Goal: Find specific page/section: Find specific page/section

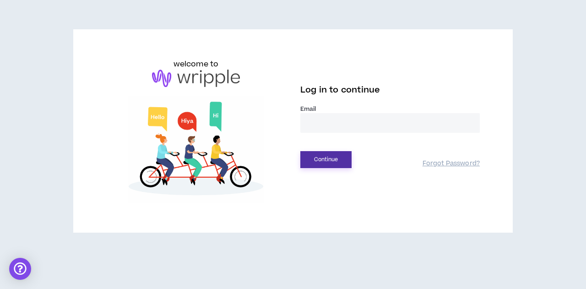
type input "**********"
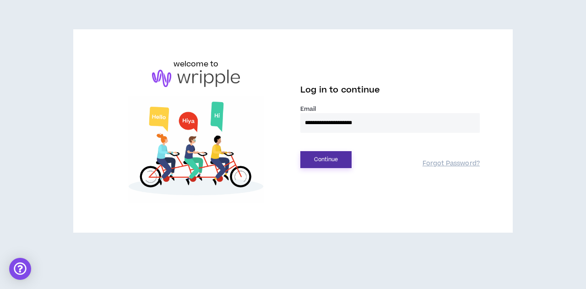
click at [340, 160] on button "Continue" at bounding box center [325, 159] width 51 height 17
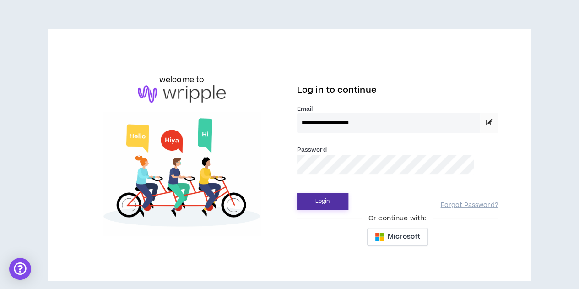
click at [332, 198] on button "Login" at bounding box center [322, 201] width 51 height 17
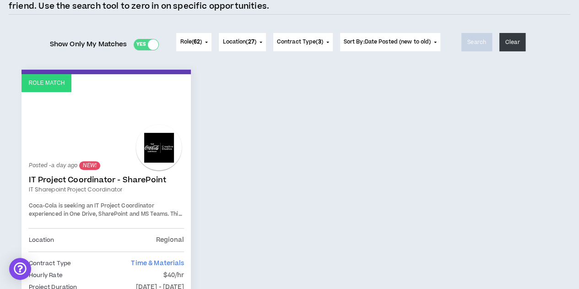
scroll to position [94, 0]
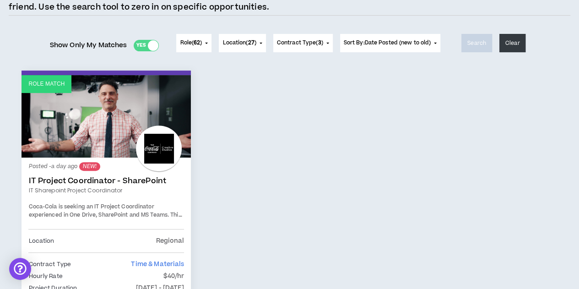
click at [100, 179] on link "IT Project Coordinator - SharePoint" at bounding box center [106, 180] width 156 height 9
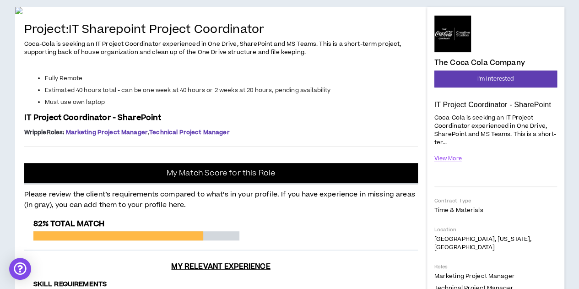
scroll to position [83, 0]
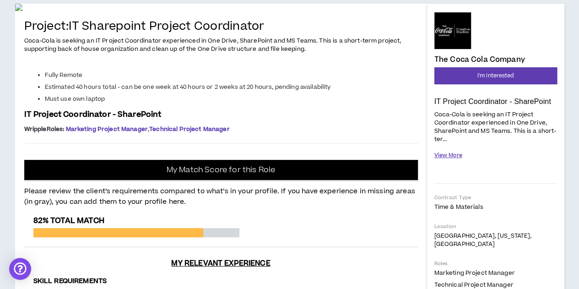
click at [443, 157] on button "View More" at bounding box center [448, 155] width 28 height 16
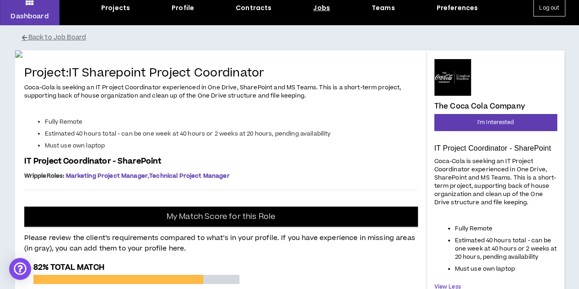
scroll to position [10, 0]
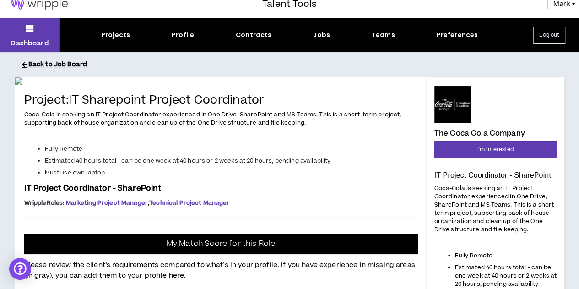
click at [46, 59] on button "Back to Job Board" at bounding box center [296, 65] width 549 height 16
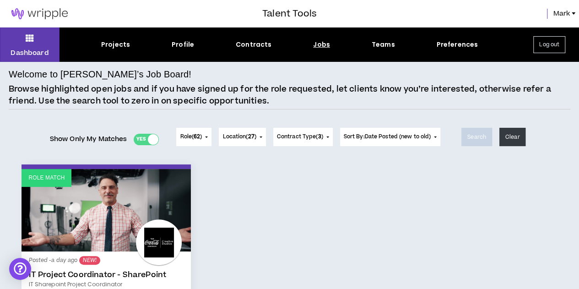
click at [139, 138] on div "Yes No" at bounding box center [146, 139] width 25 height 11
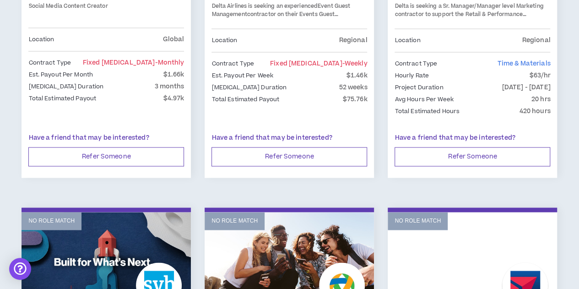
scroll to position [635, 0]
